Goal: Task Accomplishment & Management: Use online tool/utility

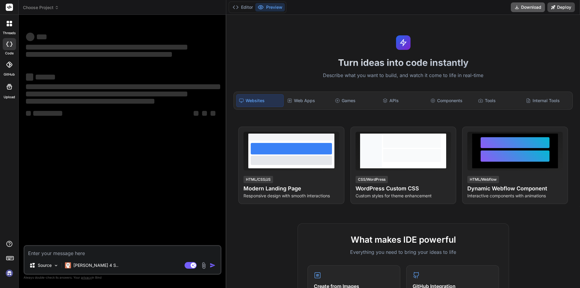
drag, startPoint x: 0, startPoint y: 0, endPoint x: 530, endPoint y: 8, distance: 530.3
click at [530, 8] on button "Download" at bounding box center [528, 7] width 34 height 10
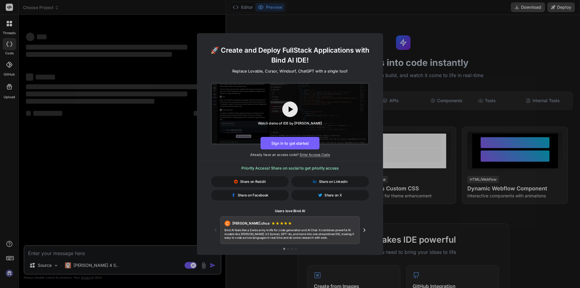
click at [417, 66] on div "🚀 Create and Deploy FullStack Applications with Bind AI IDE! Replace Lovable, C…" at bounding box center [290, 144] width 580 height 288
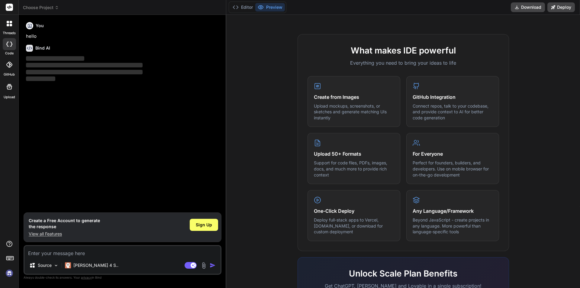
scroll to position [212, 0]
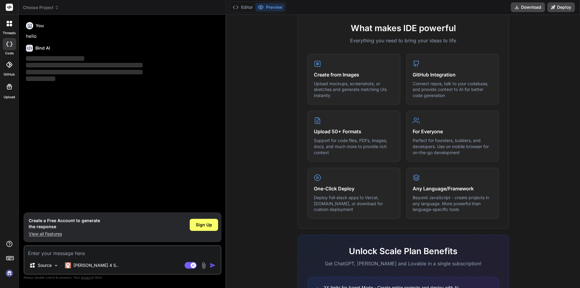
click at [107, 251] on textarea at bounding box center [122, 251] width 196 height 11
click at [157, 139] on div "You hello Bind AI ‌ ‌ ‌ ‌" at bounding box center [123, 116] width 197 height 193
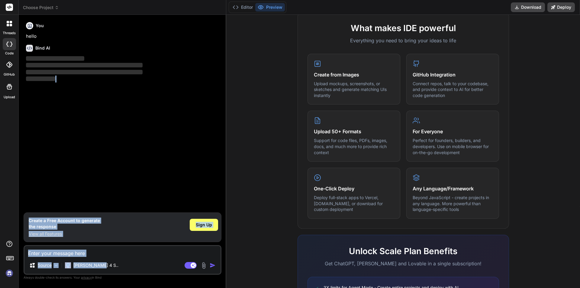
drag, startPoint x: 218, startPoint y: 186, endPoint x: 291, endPoint y: 255, distance: 100.7
click at [164, 256] on div "You hello Bind AI ‌ ‌ ‌ ‌ Create a Free Account to generate the response View a…" at bounding box center [123, 154] width 198 height 268
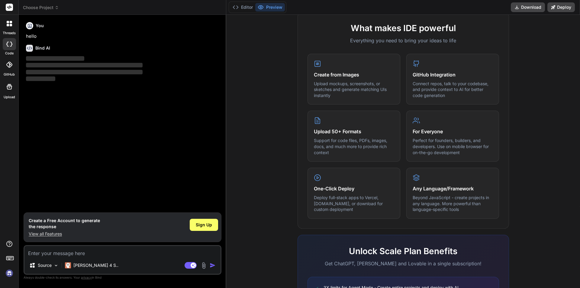
click at [561, 163] on div "What makes IDE powerful Everything you need to bring your ideas to life Create …" at bounding box center [403, 186] width 347 height 349
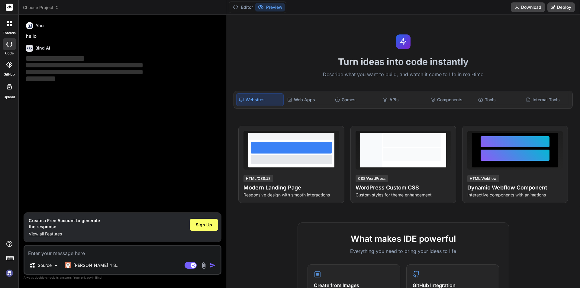
scroll to position [0, 0]
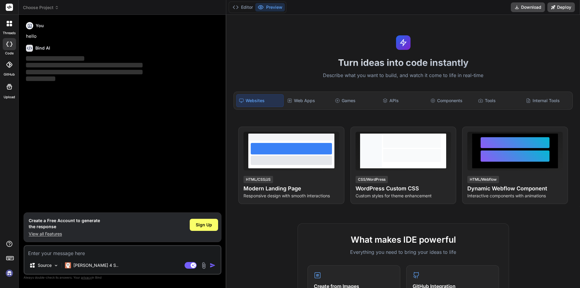
click at [11, 42] on icon at bounding box center [9, 44] width 6 height 5
click at [10, 260] on icon at bounding box center [10, 258] width 8 height 8
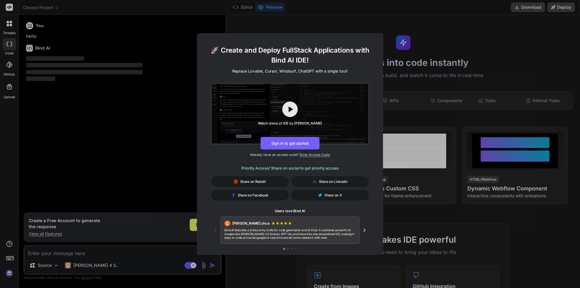
click at [438, 45] on div "🚀 Create and Deploy FullStack Applications with Bind AI IDE! Replace Lovable, C…" at bounding box center [290, 144] width 580 height 288
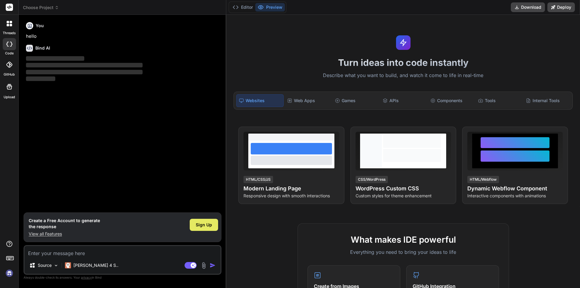
click at [202, 225] on span "Sign Up" at bounding box center [204, 225] width 16 height 6
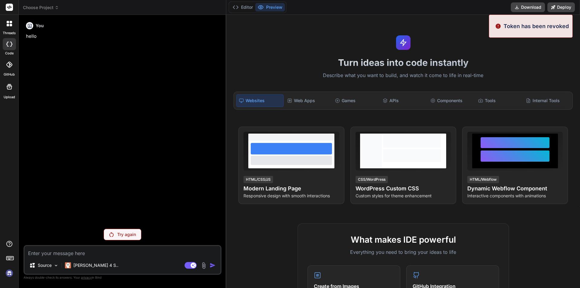
click at [122, 236] on p "Try again" at bounding box center [126, 235] width 19 height 6
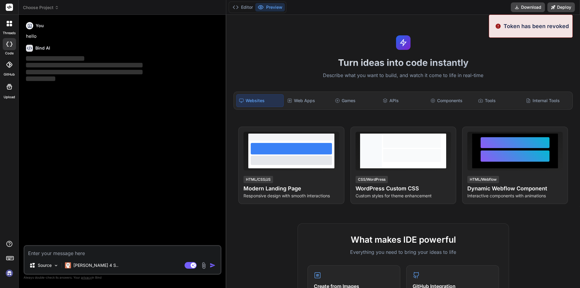
type textarea "x"
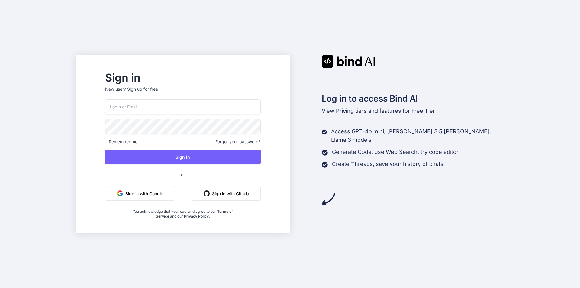
click at [163, 192] on button "Sign in with Google" at bounding box center [140, 193] width 70 height 15
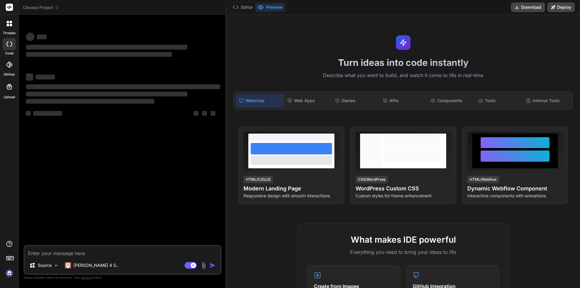
type textarea "x"
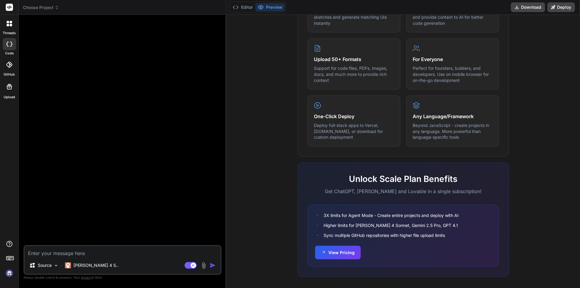
scroll to position [288, 0]
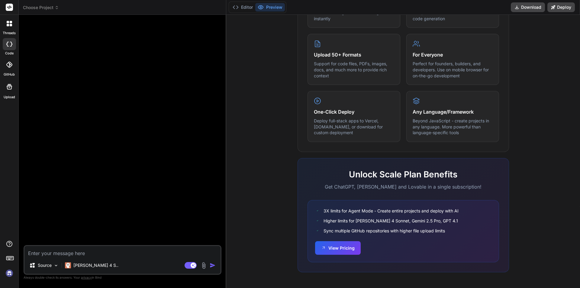
type textarea "o"
type textarea "x"
type textarea "op"
type textarea "x"
type textarea "opr"
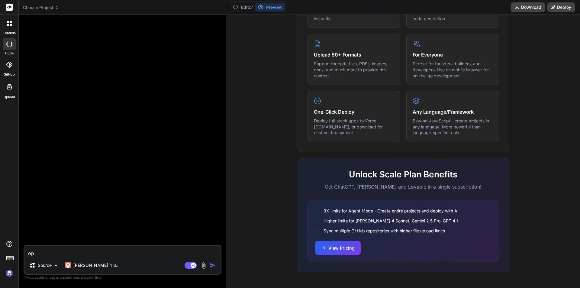
type textarea "x"
type textarea "opri"
type textarea "x"
type textarea "opr"
type textarea "x"
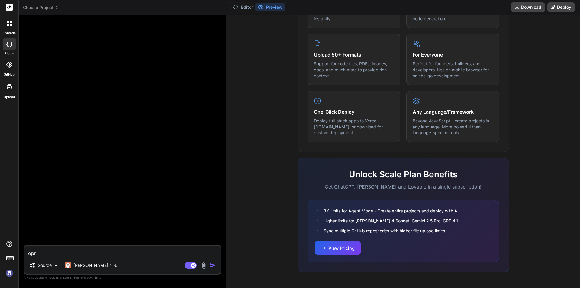
type textarea "op"
type textarea "x"
type textarea "opt"
type textarea "x"
type textarea "opti"
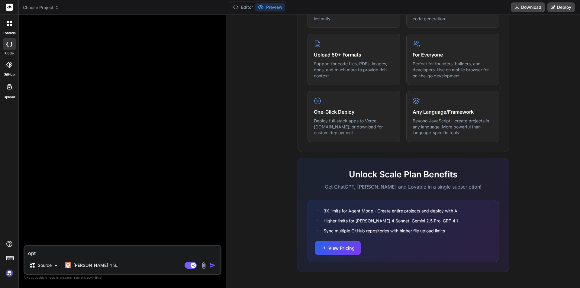
type textarea "x"
type textarea "optim"
type textarea "x"
type textarea "optimi"
type textarea "x"
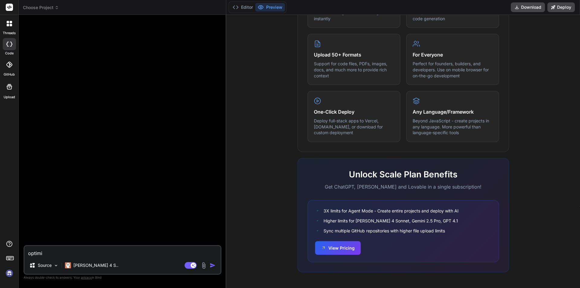
type textarea "optimiz"
type textarea "x"
type textarea "optimize"
type textarea "x"
type textarea "optimize"
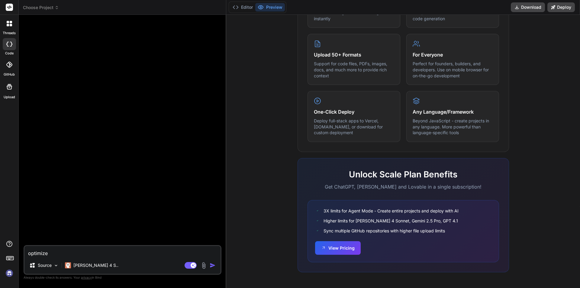
type textarea "x"
type textarea "optimize t"
type textarea "x"
type textarea "optimize th"
type textarea "x"
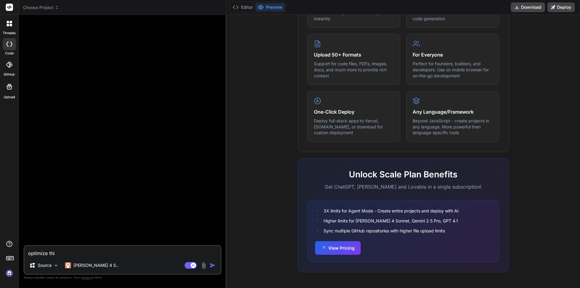
type textarea "optimize thiu"
type textarea "x"
type textarea "optimize thius"
type textarea "x"
type textarea "optimize thius"
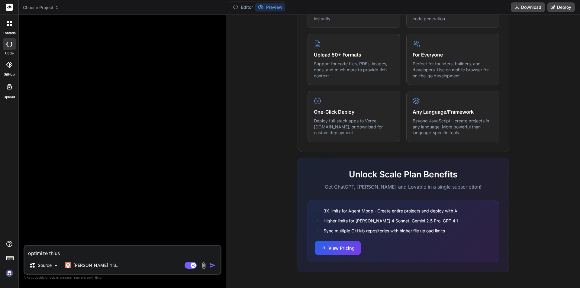
type textarea "x"
type textarea "optimize thius"
type textarea "x"
type textarea "optimize thiu"
type textarea "x"
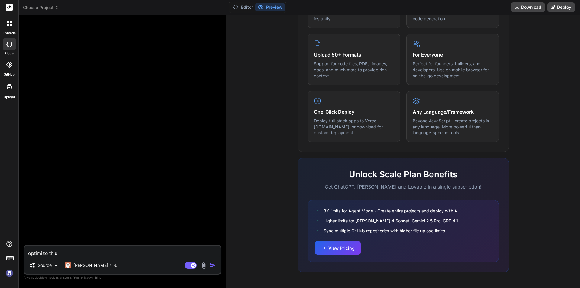
type textarea "optimize thi"
type textarea "x"
type textarea "optimize this"
type textarea "x"
type textarea "optimize this"
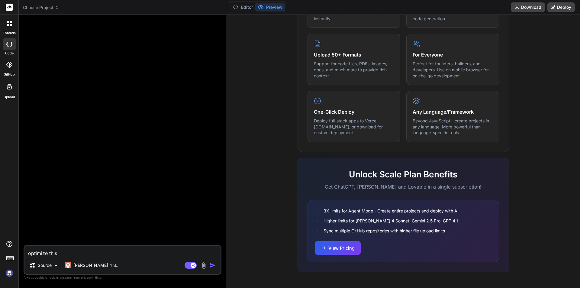
type textarea "x"
type textarea "optimize this H"
type textarea "x"
type textarea "optimize this HT"
type textarea "x"
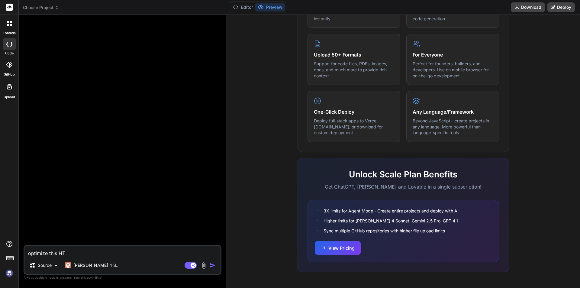
type textarea "optimize this HTM"
type textarea "x"
type textarea "optimize this HTML"
type textarea "x"
type textarea "optimize this HTML"
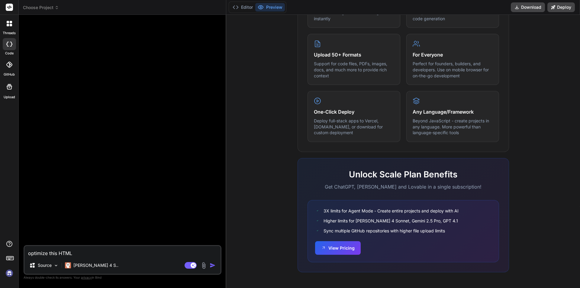
type textarea "x"
type textarea "optimize this HTML c"
type textarea "x"
type textarea "optimize this HTML co"
type textarea "x"
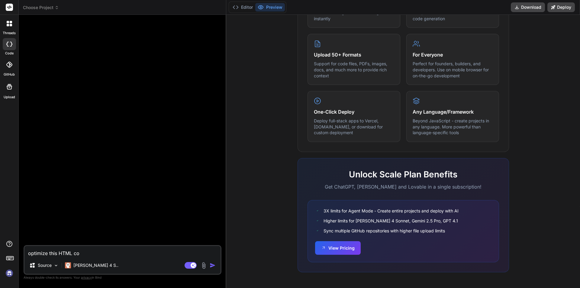
type textarea "optimize this HTML cod"
type textarea "x"
type textarea "optimize this HTML code"
type textarea "x"
type textarea "optimize this HTML code"
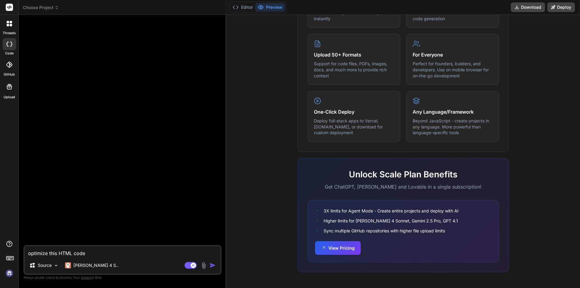
type textarea "x"
type textarea "optimize this HTML code '"
type textarea "x"
type textarea "optimize this HTML code ''"
type textarea "x"
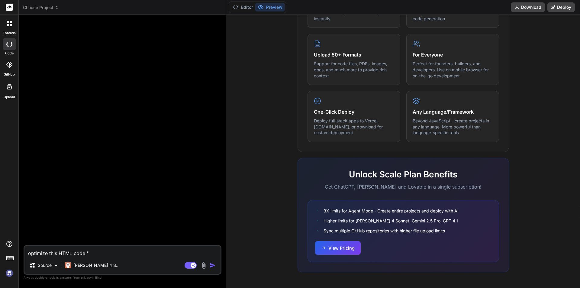
paste textarea "<div class="meditation-section"> <div class="container"> <!-- Meditation Intro …"
type textarea "optimize this HTML code '<div class="meditation-section"> <div class="container…"
type textarea "x"
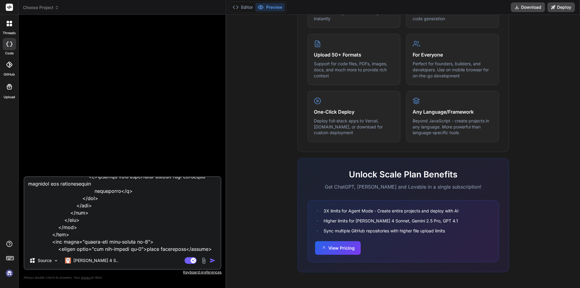
type textarea "optimize this HTML code '<div class="meditation-section"> <div class="container…"
click at [214, 259] on img "button" at bounding box center [213, 261] width 6 height 6
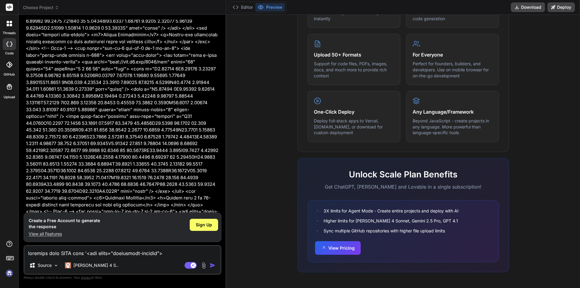
scroll to position [305, 0]
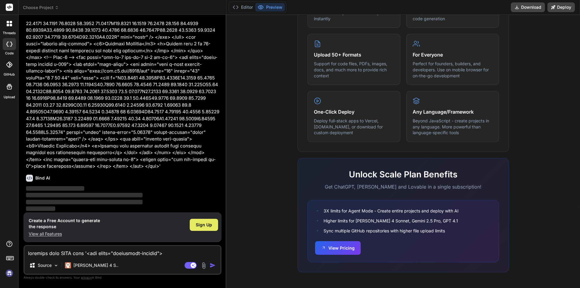
click at [208, 222] on span "Sign Up" at bounding box center [204, 225] width 16 height 6
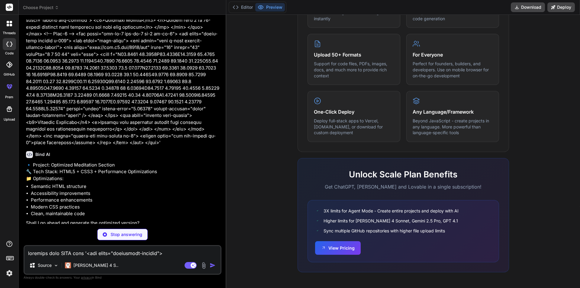
scroll to position [325, 0]
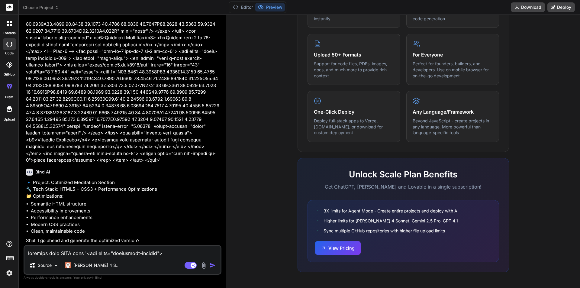
type textarea "x"
drag, startPoint x: 83, startPoint y: 180, endPoint x: 162, endPoint y: 180, distance: 78.3
click at [162, 180] on p "🔹 Project: Optimized Meditation Section 🔧 Tech Stack: HTML5 + CSS3 + Performanc…" at bounding box center [123, 189] width 194 height 21
click at [165, 180] on p "🔹 Project: Optimized Meditation Section 🔧 Tech Stack: HTML5 + CSS3 + Performanc…" at bounding box center [123, 189] width 194 height 21
click at [71, 249] on textarea at bounding box center [122, 251] width 196 height 11
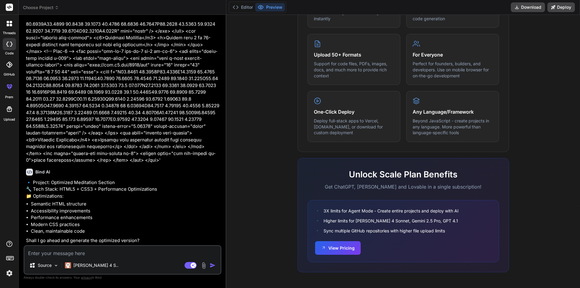
type textarea "o"
type textarea "x"
type textarea "on"
type textarea "x"
type textarea "onl"
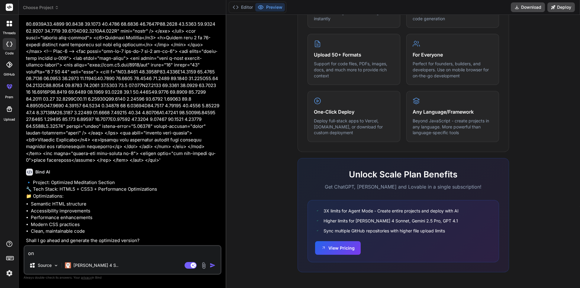
type textarea "x"
type textarea "on"
type textarea "x"
type textarea "o"
type textarea "x"
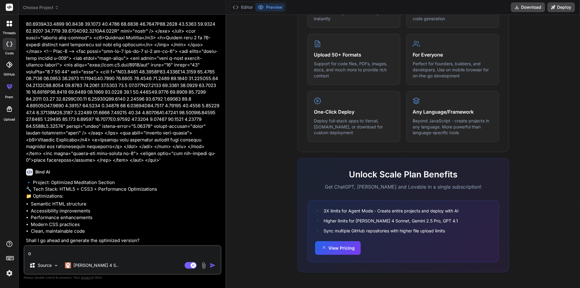
type textarea "x"
type textarea "o"
type textarea "x"
type textarea "op"
type textarea "x"
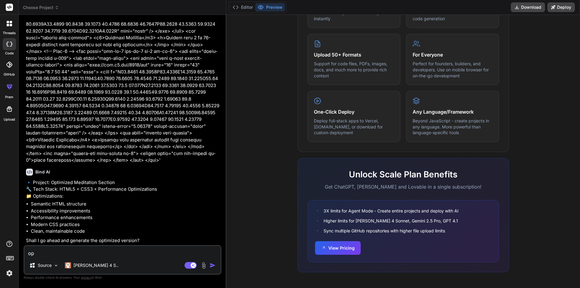
type textarea "opt"
type textarea "x"
type textarea "opti"
type textarea "x"
type textarea "optim"
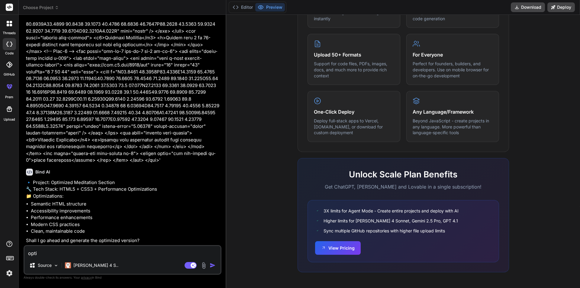
type textarea "x"
type textarea "optimi"
type textarea "x"
type textarea "optimiz"
type textarea "x"
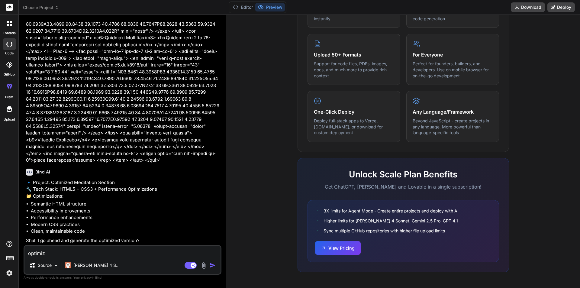
type textarea "optimize"
type textarea "x"
type textarea "optimize"
type textarea "x"
type textarea "optimize o"
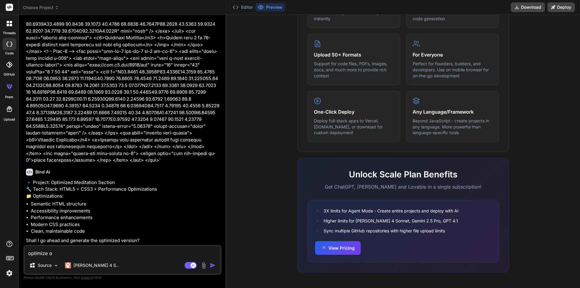
type textarea "x"
type textarea "optimize on"
type textarea "x"
type textarea "optimize onl"
type textarea "x"
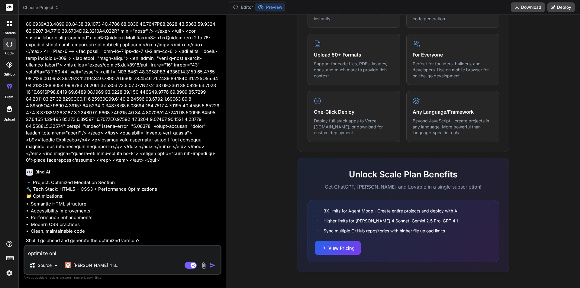
type textarea "optimize only"
type textarea "x"
type textarea "optimize only"
type textarea "x"
type textarea "optimize only H"
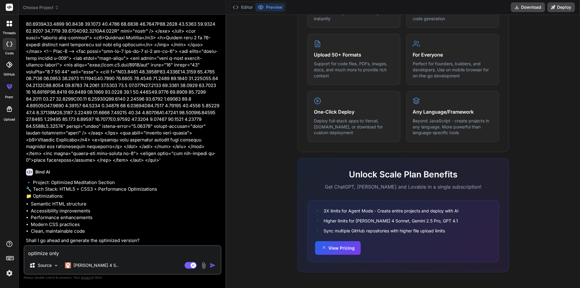
type textarea "x"
type textarea "optimize only HT"
type textarea "x"
type textarea "optimize only HTM"
type textarea "x"
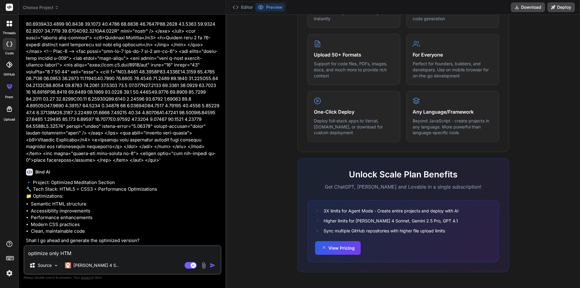
type textarea "optimize only HTML"
type textarea "x"
type textarea "optimize only HTML"
type textarea "x"
type textarea "optimize only HTML c"
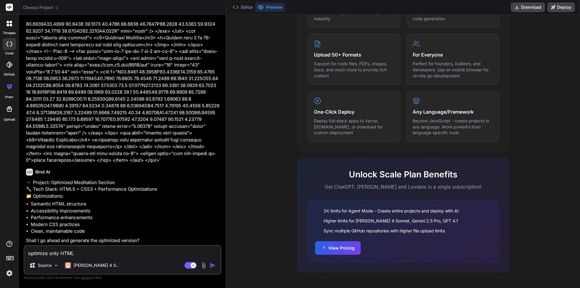
type textarea "x"
type textarea "optimize only HTML co"
type textarea "x"
type textarea "optimize only HTML cod"
type textarea "x"
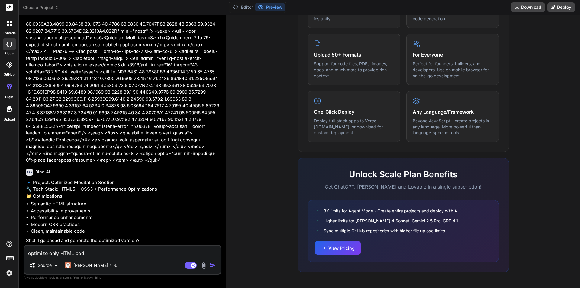
type textarea "optimize only HTML code"
type textarea "x"
type textarea "optimize only HTML code"
type textarea "x"
type textarea "optimize only HTML code a"
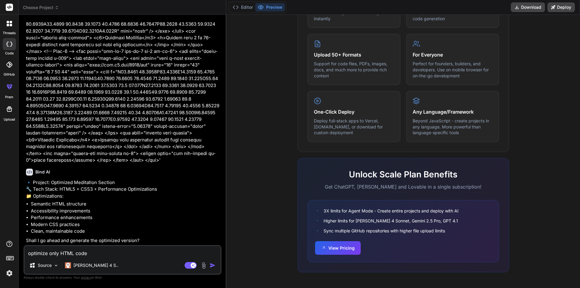
type textarea "x"
type textarea "optimize only HTML code an"
type textarea "x"
type textarea "optimize only HTML code and"
type textarea "x"
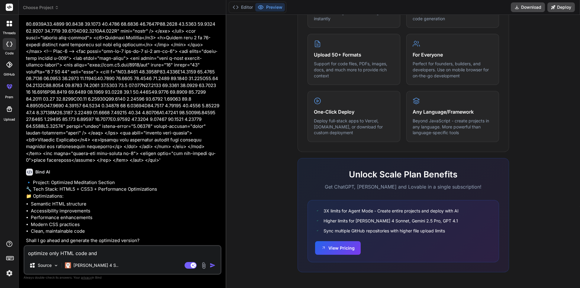
type textarea "optimize only HTML code and"
type textarea "x"
type textarea "optimize only HTML code and p"
type textarea "x"
type textarea "optimize only HTML code and pr"
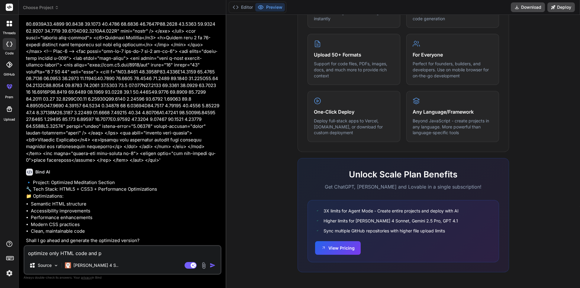
type textarea "x"
type textarea "optimize only HTML code and pro"
type textarea "x"
type textarea "optimize only HTML code and prov"
type textarea "x"
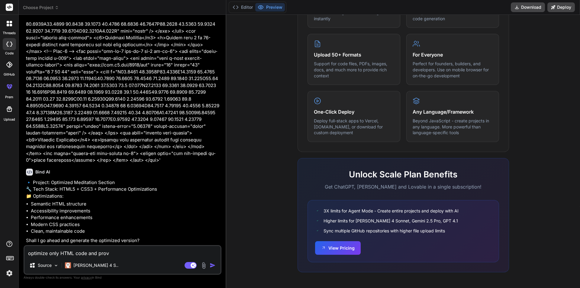
type textarea "optimize only HTML code and provi"
type textarea "x"
type textarea "optimize only HTML code and provid"
type textarea "x"
type textarea "optimize only HTML code and provide"
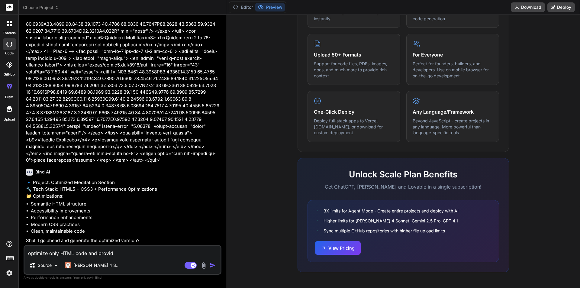
type textarea "x"
type textarea "optimize only HTML code and provide"
type textarea "x"
type textarea "optimize only HTML code and provide m"
type textarea "x"
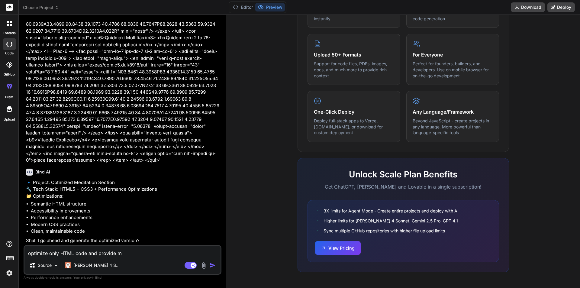
type textarea "optimize only HTML code and provide mo"
type textarea "x"
type textarea "optimize only HTML code and provide mor"
type textarea "x"
type textarea "optimize only HTML code and provide more"
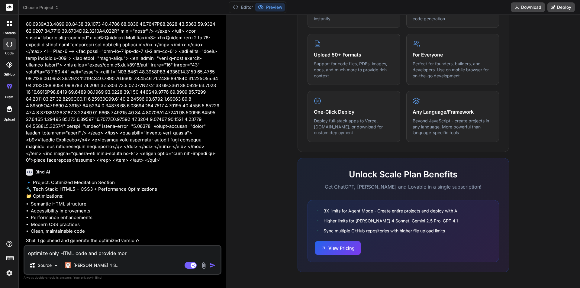
type textarea "x"
type textarea "optimize only HTML code and provide more"
type textarea "x"
type textarea "optimize only HTML code and provide more p"
type textarea "x"
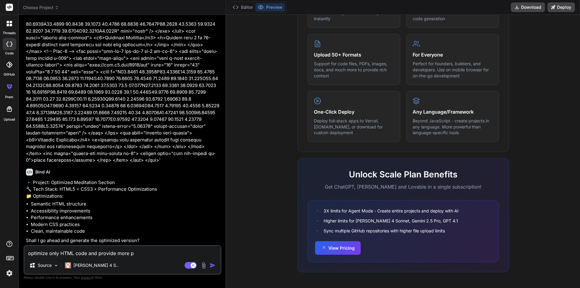
type textarea "optimize only HTML code and provide more po"
type textarea "x"
type textarea "optimize only HTML code and provide more pol"
type textarea "x"
type textarea "optimize only HTML code and provide more poli"
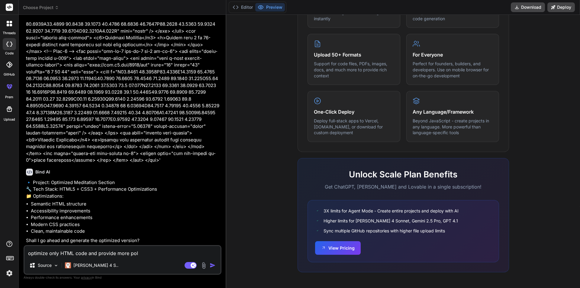
type textarea "x"
type textarea "optimize only HTML code and provide more polis"
type textarea "x"
type textarea "optimize only HTML code and provide more polish"
type textarea "x"
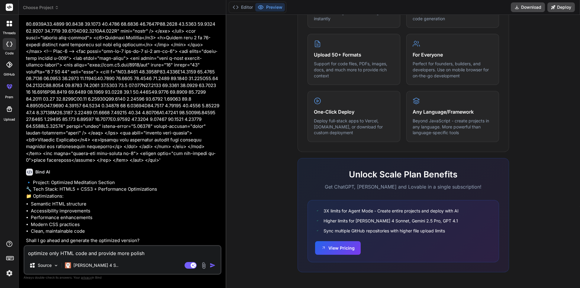
type textarea "optimize only HTML code and provide more polishe"
type textarea "x"
type textarea "optimize only HTML code and provide more polished"
type textarea "x"
type textarea "optimize only HTML code and provide more polished"
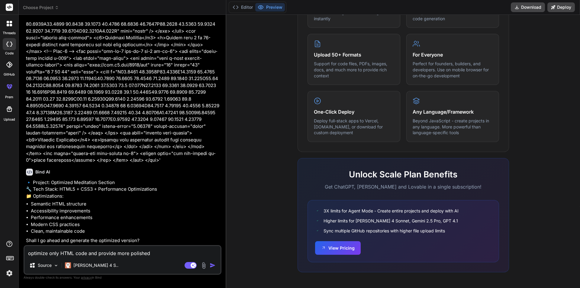
type textarea "x"
type textarea "optimize only HTML code and provide more polished H"
type textarea "x"
type textarea "optimize only HTML code and provide more polished HT"
type textarea "x"
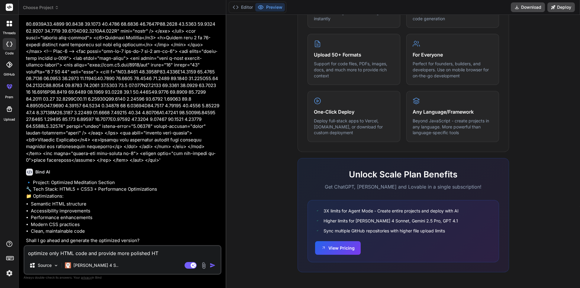
type textarea "optimize only HTML code and provide more polished HTM"
type textarea "x"
type textarea "optimize only HTML code and provide more polished HTML"
type textarea "x"
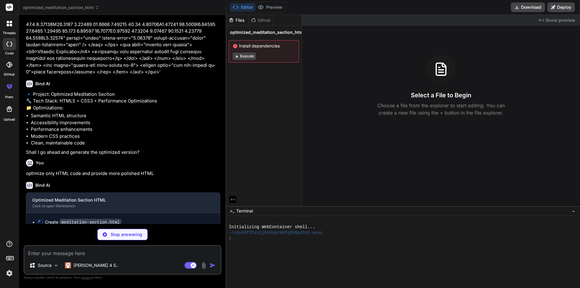
scroll to position [421, 0]
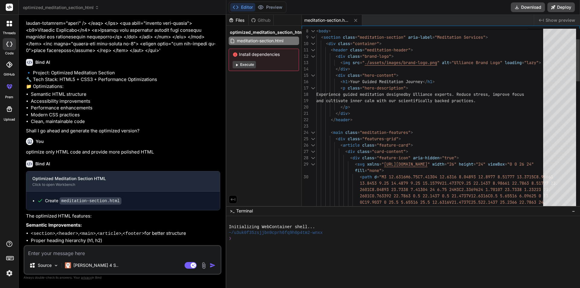
type textarea "x"
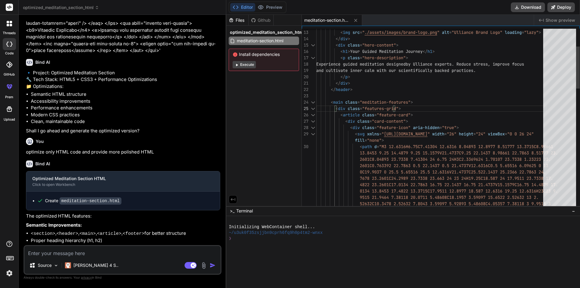
drag, startPoint x: 470, startPoint y: 84, endPoint x: 468, endPoint y: 79, distance: 5.1
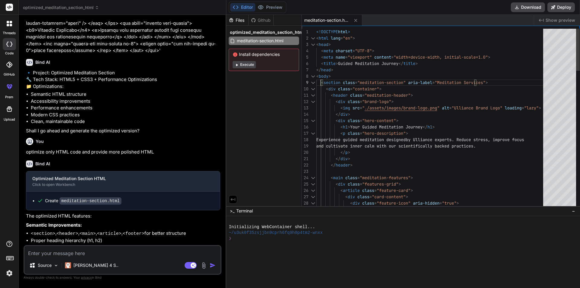
click at [312, 82] on div at bounding box center [313, 83] width 8 height 6
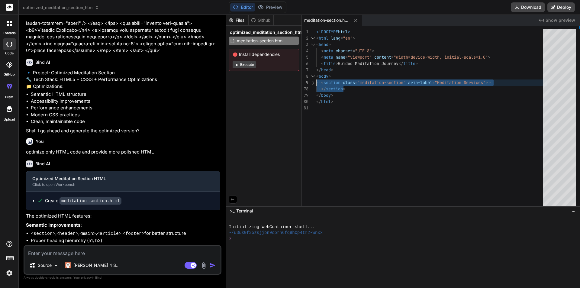
drag, startPoint x: 365, startPoint y: 88, endPoint x: 316, endPoint y: 80, distance: 49.2
click at [317, 80] on div "<!DOCTYPE html > < html lang = "en" > < head > < meta charset = "UTF-8" > < met…" at bounding box center [432, 119] width 231 height 180
click at [359, 90] on div "<!DOCTYPE html > < html lang = "en" > < head > < meta charset = "UTF-8" > < met…" at bounding box center [432, 119] width 231 height 180
drag, startPoint x: 349, startPoint y: 88, endPoint x: 317, endPoint y: 81, distance: 33.1
click at [317, 81] on div "<!DOCTYPE html > < html lang = "en" > < head > < meta charset = "UTF-8" > < met…" at bounding box center [432, 119] width 231 height 180
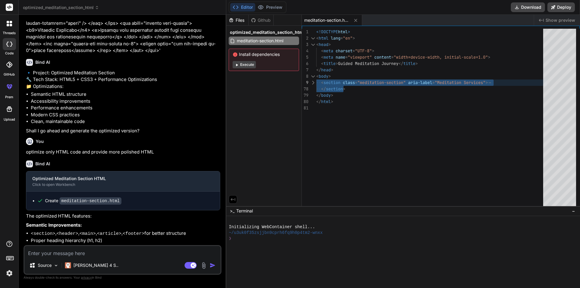
click at [357, 87] on div "<!DOCTYPE html > < html lang = "en" > < head > < meta charset = "UTF-8" > < met…" at bounding box center [432, 119] width 231 height 180
drag, startPoint x: 356, startPoint y: 87, endPoint x: 317, endPoint y: 81, distance: 39.8
click at [317, 81] on div "<!DOCTYPE html > < html lang = "en" > < head > < meta charset = "UTF-8" > < met…" at bounding box center [432, 119] width 231 height 180
click at [359, 92] on div "<!DOCTYPE html > < html lang = "en" > < head > < meta charset = "UTF-8" > < met…" at bounding box center [432, 119] width 231 height 180
click at [356, 87] on div "<!DOCTYPE html > < html lang = "en" > < head > < meta charset = "UTF-8" > < met…" at bounding box center [432, 119] width 231 height 180
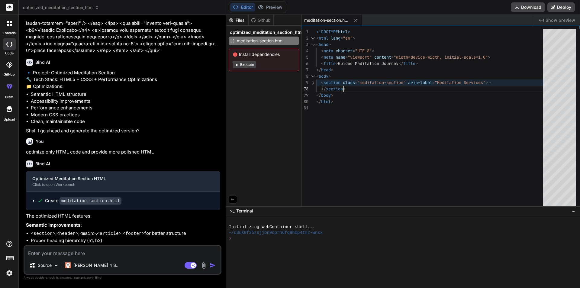
click at [356, 87] on div "<!DOCTYPE html > < html lang = "en" > < head > < meta charset = "UTF-8" > < met…" at bounding box center [432, 119] width 231 height 180
click at [357, 87] on div "<!DOCTYPE html > < html lang = "en" > < head > < meta charset = "UTF-8" > < met…" at bounding box center [432, 119] width 231 height 180
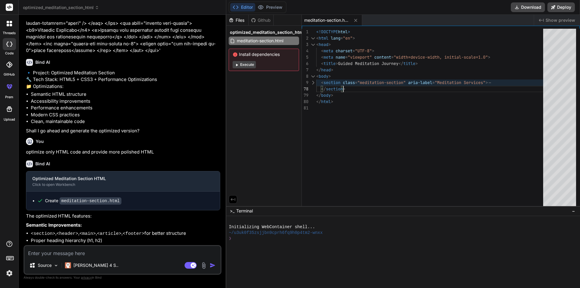
click at [362, 84] on div "<!DOCTYPE html > < html lang = "en" > < head > < meta charset = "UTF-8" > < met…" at bounding box center [432, 119] width 231 height 180
drag, startPoint x: 376, startPoint y: 88, endPoint x: 323, endPoint y: 80, distance: 53.8
click at [322, 80] on div "<!DOCTYPE html > < html lang = "en" > < head > < meta charset = "UTF-8" > < met…" at bounding box center [432, 119] width 231 height 180
click at [323, 79] on div "<!DOCTYPE html > < html lang = "en" > < head > < meta charset = "UTF-8" > < met…" at bounding box center [432, 119] width 231 height 180
type textarea "<!DOCTYPE html> <html lang="en"> <head> <meta charset="UTF-8"> <meta name="view…"
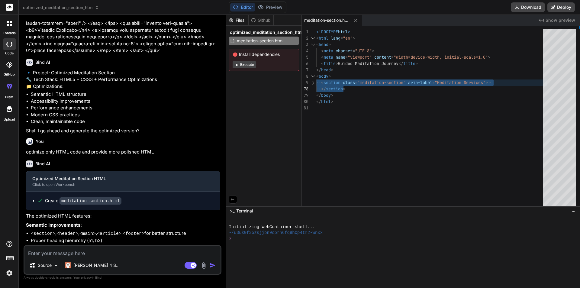
drag, startPoint x: 317, startPoint y: 78, endPoint x: 354, endPoint y: 87, distance: 37.7
click at [354, 87] on div "<!DOCTYPE html > < html lang = "en" > < head > < meta charset = "UTF-8" > < met…" at bounding box center [432, 119] width 231 height 180
click at [139, 252] on textarea at bounding box center [122, 251] width 196 height 11
type textarea "O"
type textarea "x"
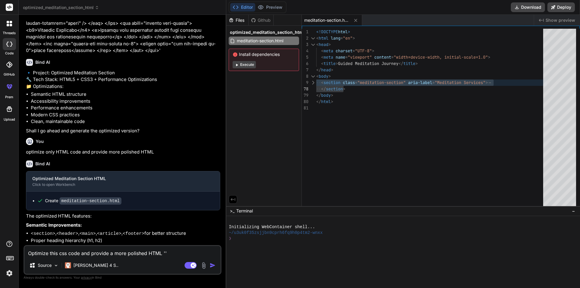
paste textarea "<div class="introcard-section"> <div class="row justify-content-center"> <!-- C…"
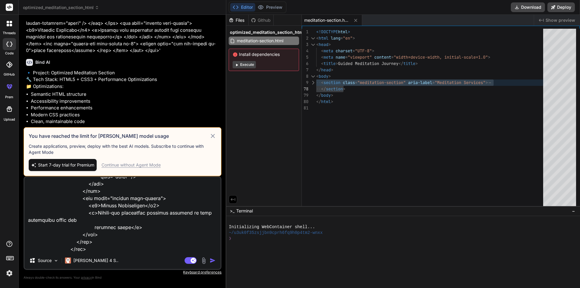
click at [216, 135] on icon at bounding box center [213, 135] width 7 height 7
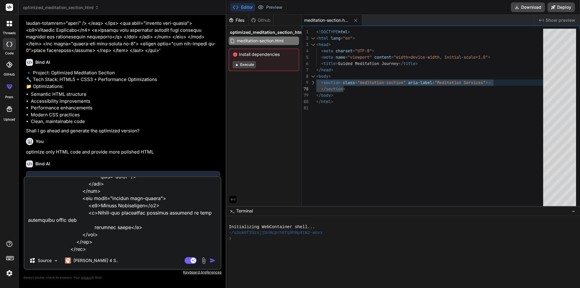
click at [210, 262] on img "button" at bounding box center [213, 261] width 6 height 6
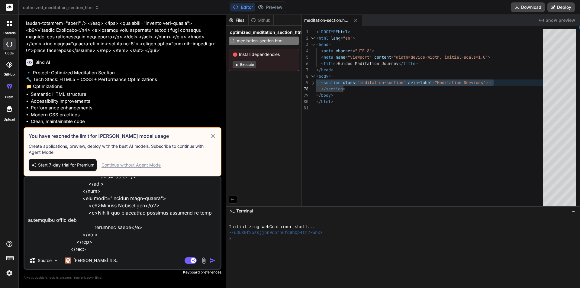
click at [214, 134] on icon at bounding box center [213, 135] width 7 height 7
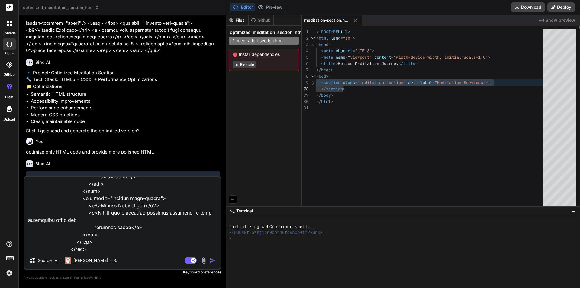
click at [159, 98] on li "Semantic HTML structure" at bounding box center [126, 94] width 190 height 7
click at [13, 7] on rect at bounding box center [9, 7] width 7 height 7
click at [12, 7] on rect at bounding box center [9, 7] width 7 height 7
click at [10, 28] on div at bounding box center [9, 23] width 13 height 13
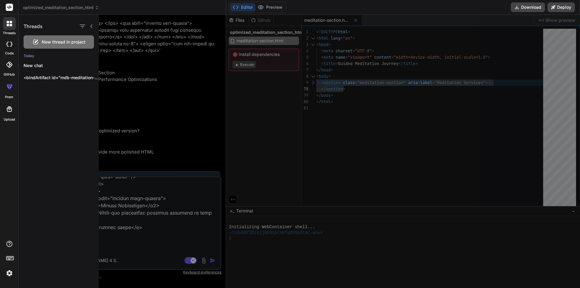
click at [7, 44] on icon at bounding box center [7, 44] width 2 height 5
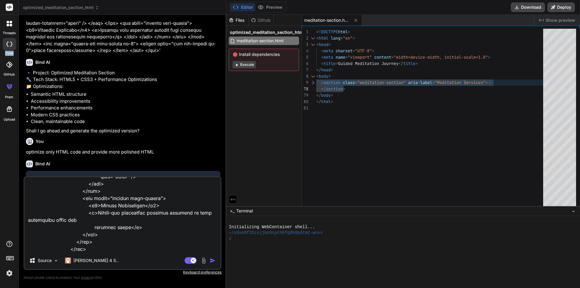
click at [7, 44] on icon at bounding box center [7, 44] width 2 height 5
click at [0, 22] on div "threads" at bounding box center [9, 25] width 18 height 21
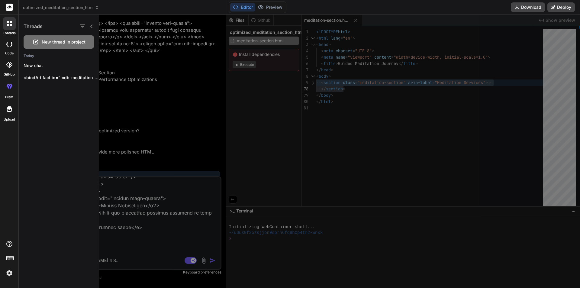
click at [249, 95] on div at bounding box center [349, 151] width 500 height 273
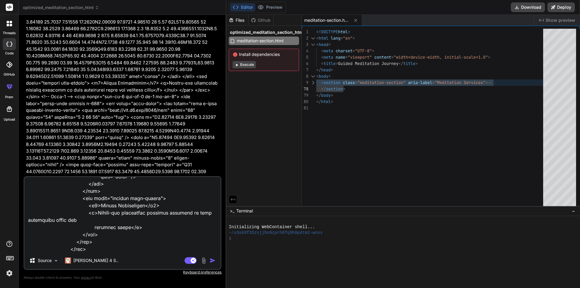
scroll to position [0, 0]
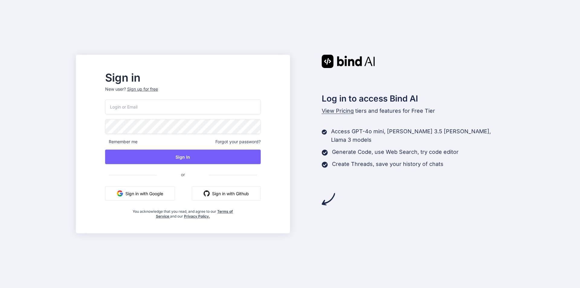
click at [175, 194] on button "Sign in with Google" at bounding box center [140, 193] width 70 height 15
